Goal: Task Accomplishment & Management: Use online tool/utility

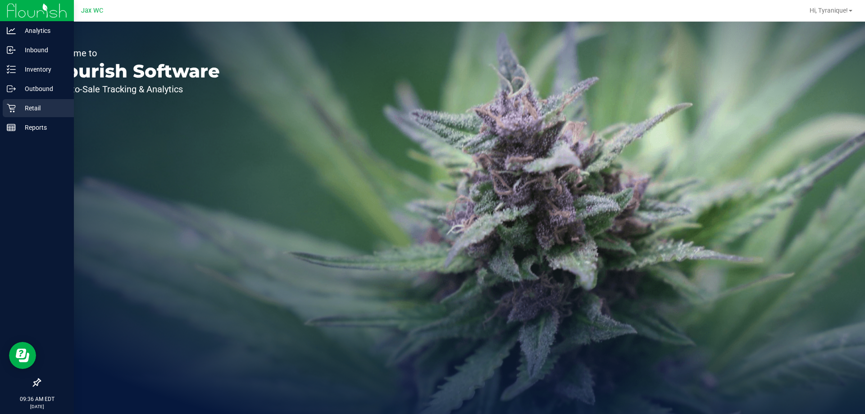
click at [18, 104] on p "Retail" at bounding box center [43, 108] width 54 height 11
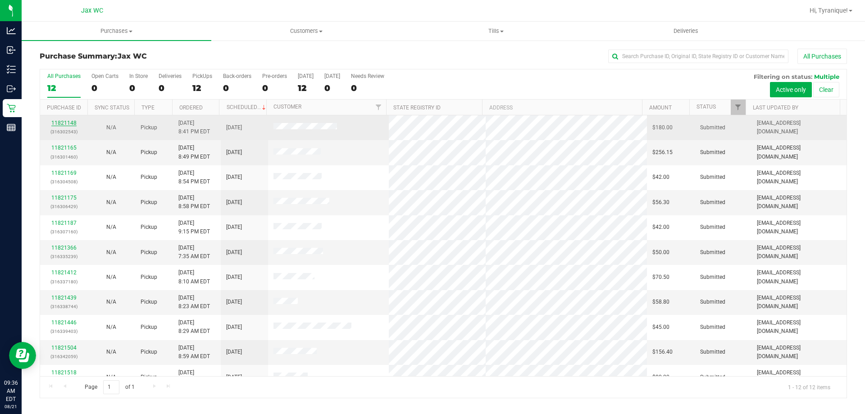
click at [72, 120] on link "11821148" at bounding box center [63, 123] width 25 height 6
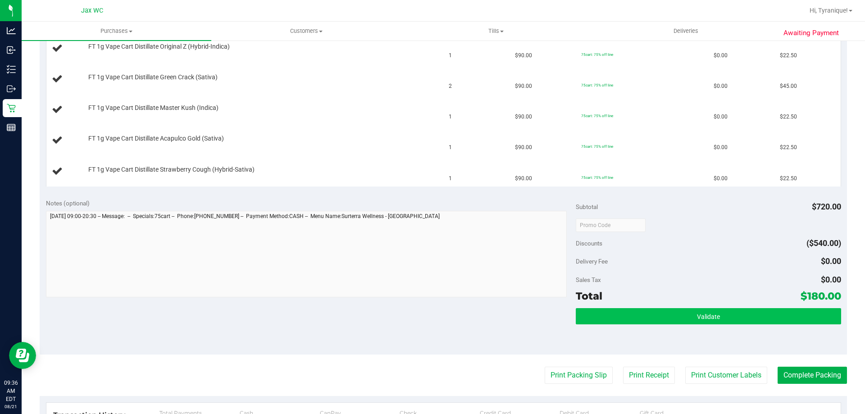
scroll to position [360, 0]
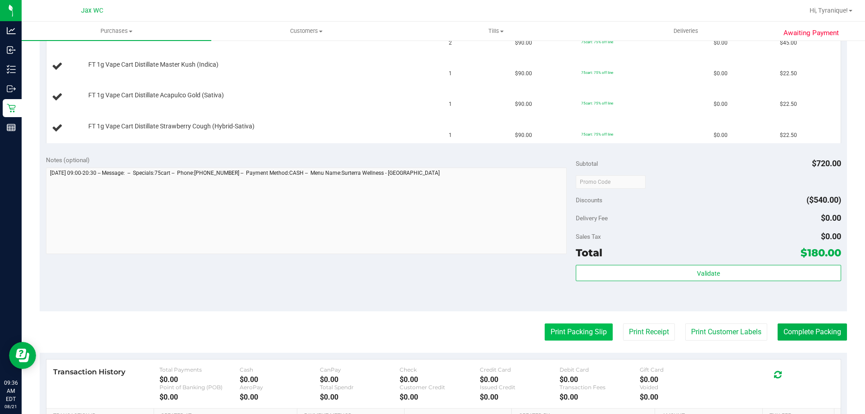
click at [583, 336] on button "Print Packing Slip" at bounding box center [578, 331] width 68 height 17
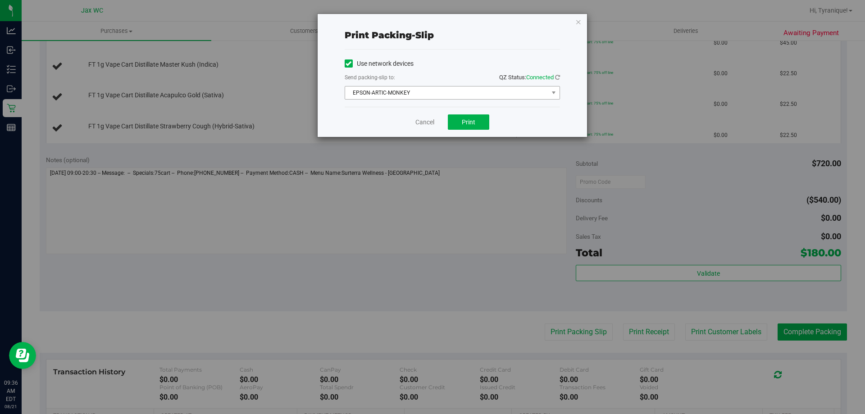
drag, startPoint x: 436, startPoint y: 103, endPoint x: 435, endPoint y: 96, distance: 7.0
click at [435, 99] on div "Use network devices Send packing-slip to: QZ Status: Connected EPSON-ARTIC-MONK…" at bounding box center [451, 78] width 215 height 57
click at [433, 93] on span "EPSON-ARTIC-MONKEY" at bounding box center [446, 92] width 203 height 13
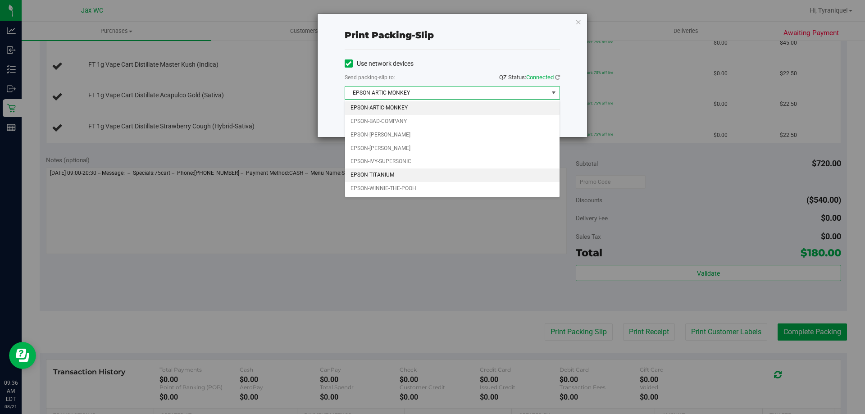
click at [399, 175] on li "EPSON-TITANIUM" at bounding box center [452, 175] width 214 height 14
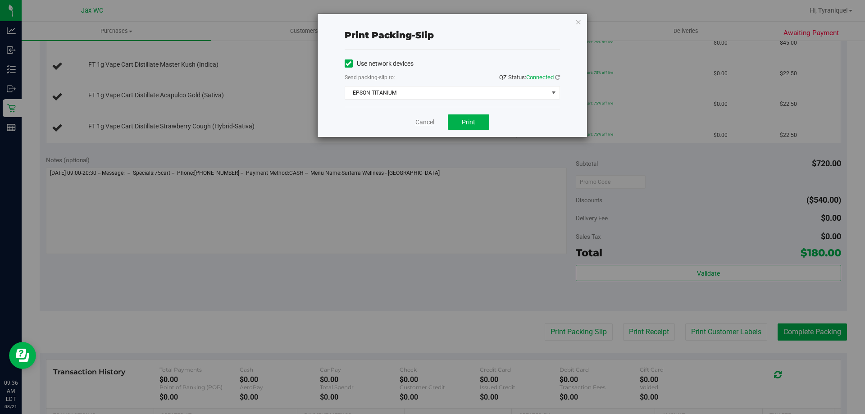
click at [429, 122] on link "Cancel" at bounding box center [424, 122] width 19 height 9
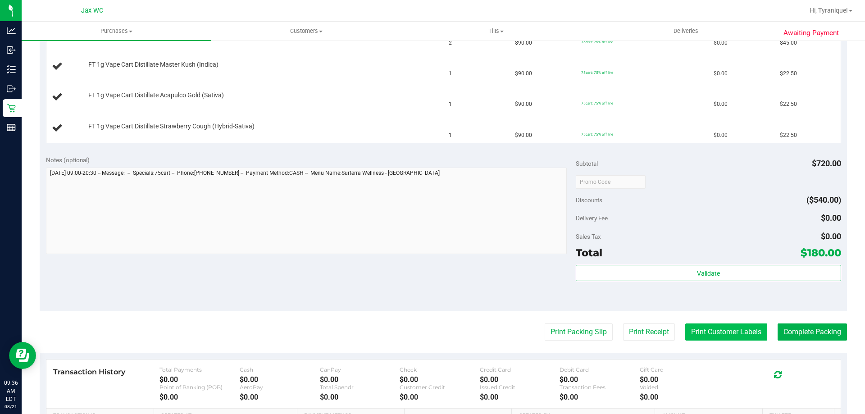
click at [701, 326] on button "Print Customer Labels" at bounding box center [726, 331] width 82 height 17
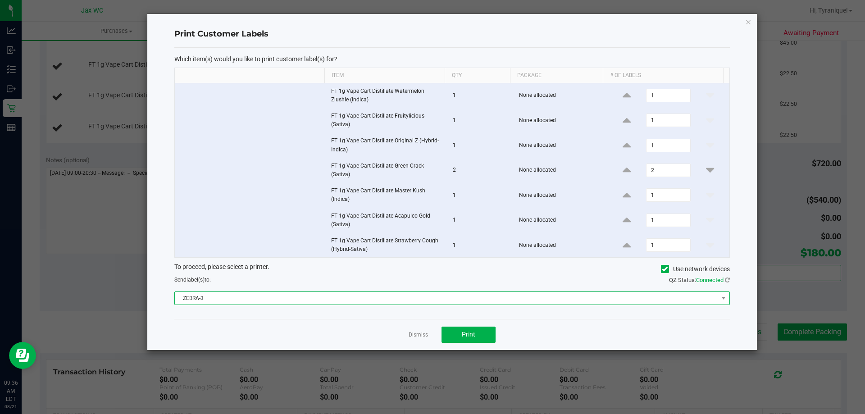
click at [342, 297] on span "ZEBRA-3" at bounding box center [446, 298] width 543 height 13
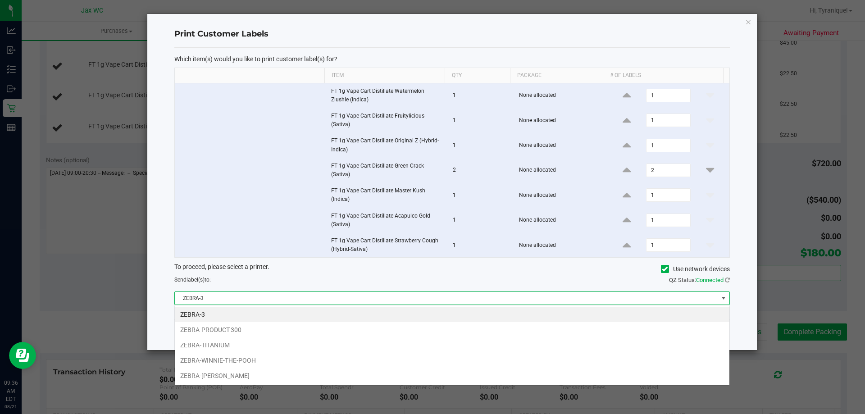
scroll to position [14, 555]
click at [236, 348] on li "ZEBRA-TITANIUM" at bounding box center [452, 344] width 554 height 15
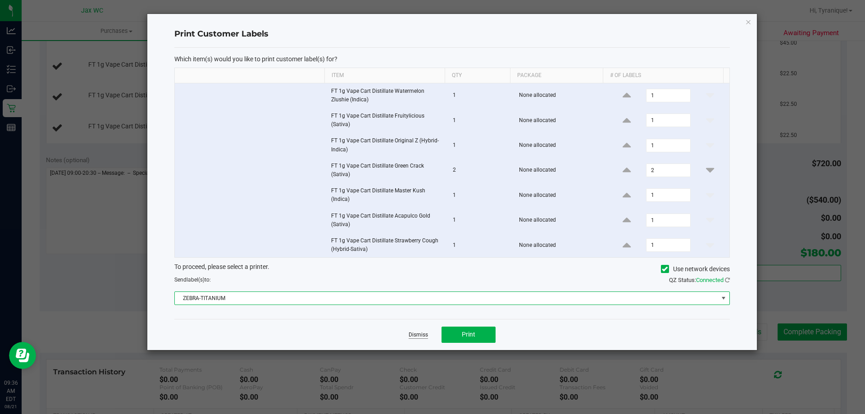
click at [421, 335] on link "Dismiss" at bounding box center [417, 335] width 19 height 8
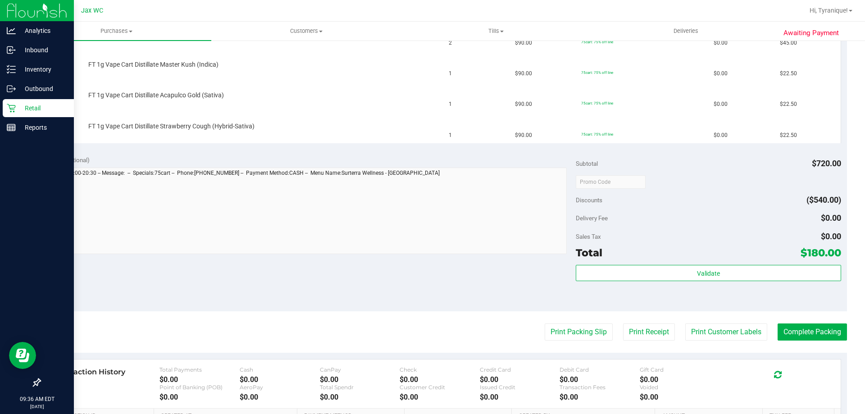
click at [13, 113] on div "Retail" at bounding box center [38, 108] width 71 height 18
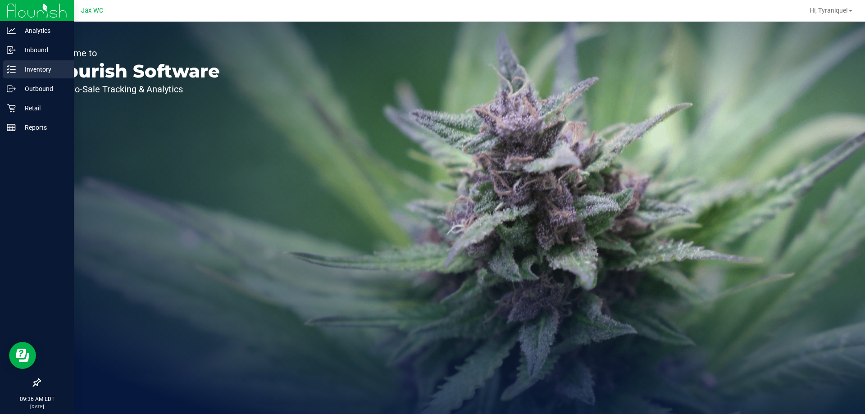
click at [4, 74] on div "Inventory" at bounding box center [38, 69] width 71 height 18
